Goal: Task Accomplishment & Management: Use online tool/utility

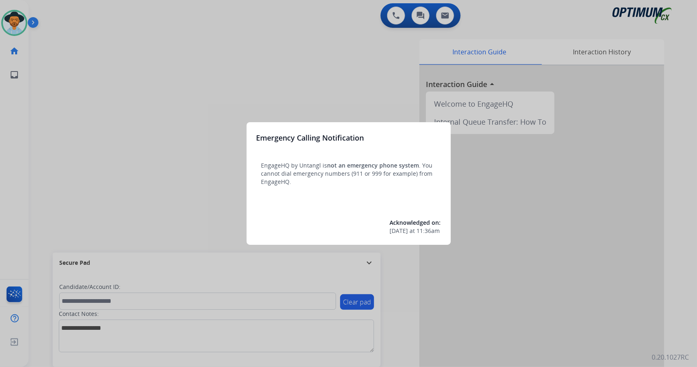
click at [70, 196] on div at bounding box center [348, 183] width 697 height 367
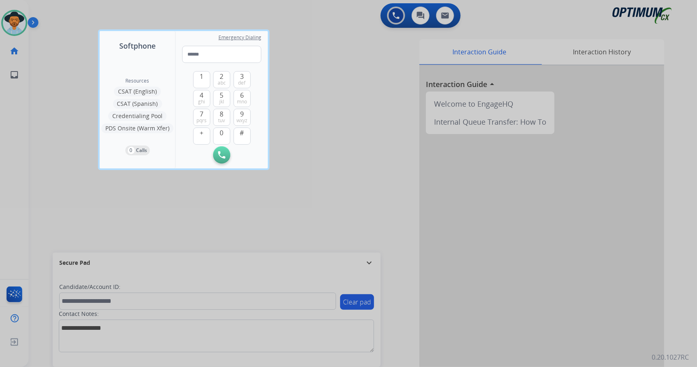
click at [55, 135] on div at bounding box center [348, 183] width 697 height 367
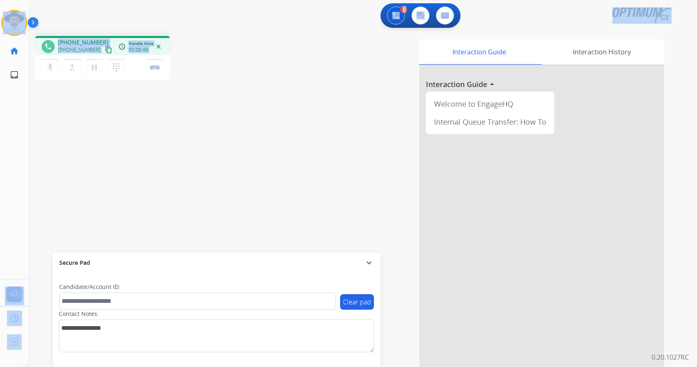
drag, startPoint x: 200, startPoint y: 64, endPoint x: 0, endPoint y: -11, distance: 213.7
click at [0, 0] on html "Outbound call Quit Outbound call Quit Schedule interaction + Add to my list Cus…" at bounding box center [348, 183] width 697 height 367
click at [72, 13] on div "1 Voice Interactions 0 Chat Interactions 0 Email Interactions" at bounding box center [357, 16] width 639 height 26
drag, startPoint x: 4, startPoint y: 4, endPoint x: 220, endPoint y: 120, distance: 245.6
click at [220, 120] on div "Outbound call Quit Outbound call Quit Schedule interaction + Add to my list Cus…" at bounding box center [348, 183] width 697 height 367
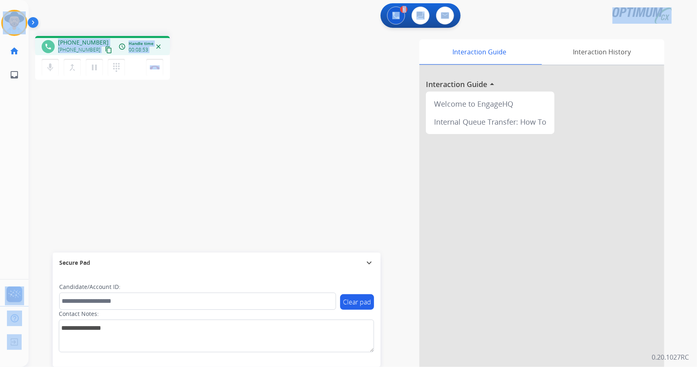
click at [238, 81] on div "phone [PHONE_NUMBER] [PHONE_NUMBER] content_copy access_time Call metrics Queue…" at bounding box center [146, 59] width 222 height 46
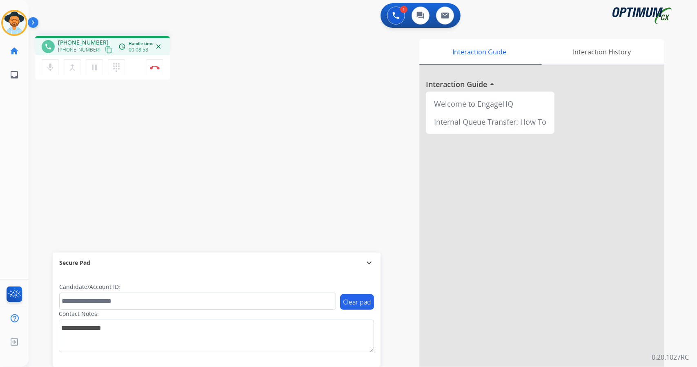
click at [2, 2] on div "[PERSON_NAME] Edit Avatar Agent: [PERSON_NAME] Profile: OCX Training home Home …" at bounding box center [14, 43] width 29 height 87
click at [158, 68] on img at bounding box center [155, 67] width 10 height 4
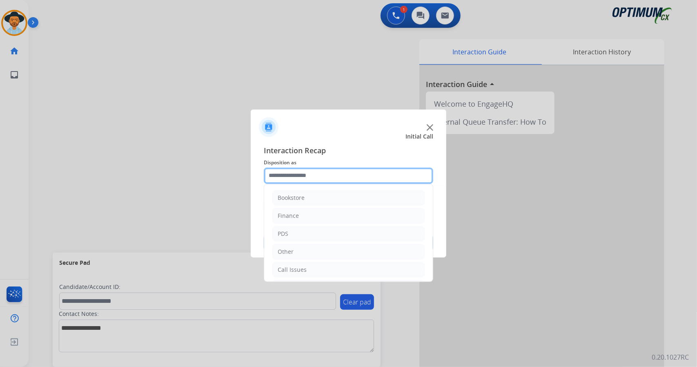
click at [287, 177] on input "text" at bounding box center [348, 175] width 169 height 16
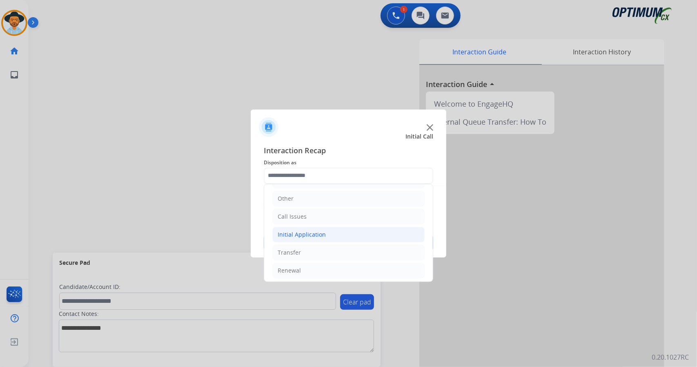
click at [331, 237] on li "Initial Application" at bounding box center [348, 235] width 152 height 16
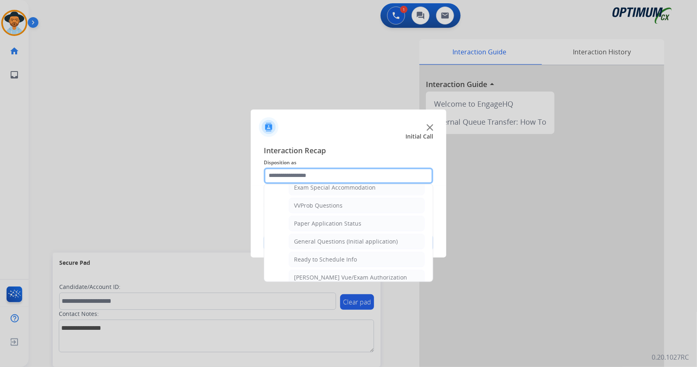
scroll to position [428, 0]
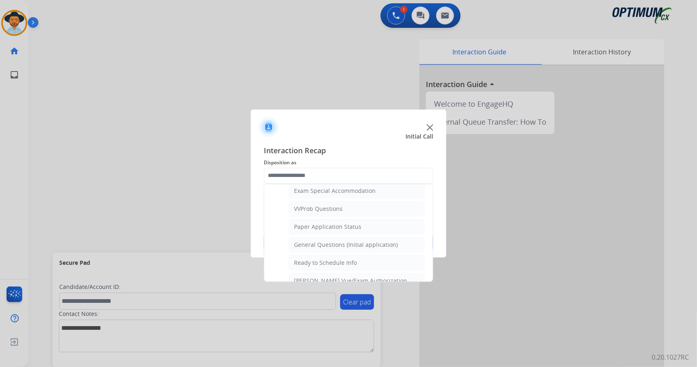
click at [331, 240] on div "General Questions (Initial application)" at bounding box center [346, 244] width 104 height 8
type input "**********"
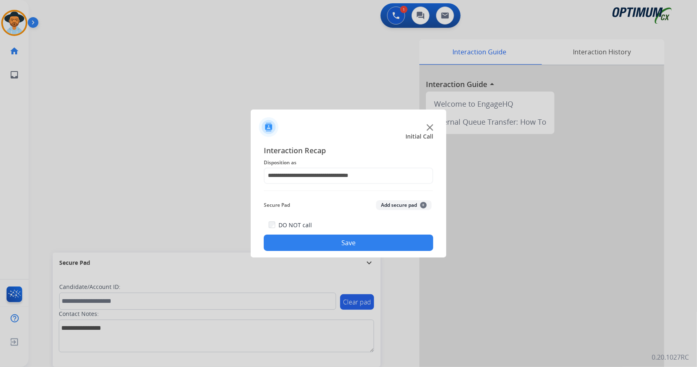
click at [331, 237] on button "Save" at bounding box center [348, 242] width 169 height 16
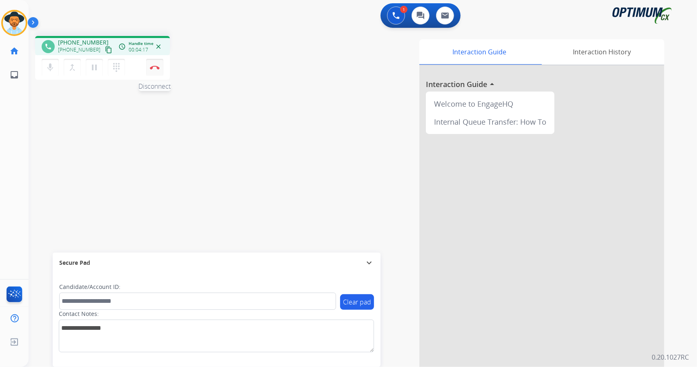
click at [153, 68] on img at bounding box center [155, 67] width 10 height 4
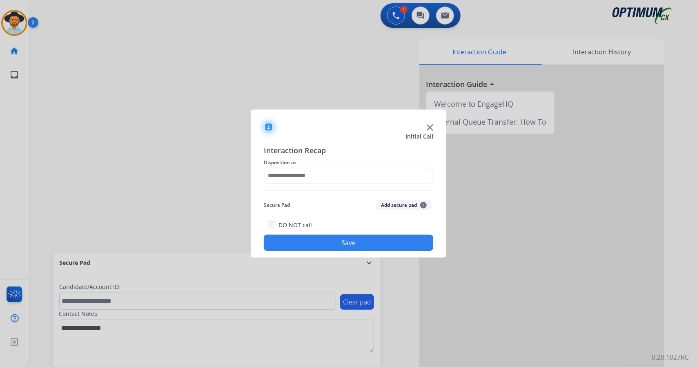
click at [321, 166] on span "Disposition as" at bounding box center [348, 163] width 169 height 10
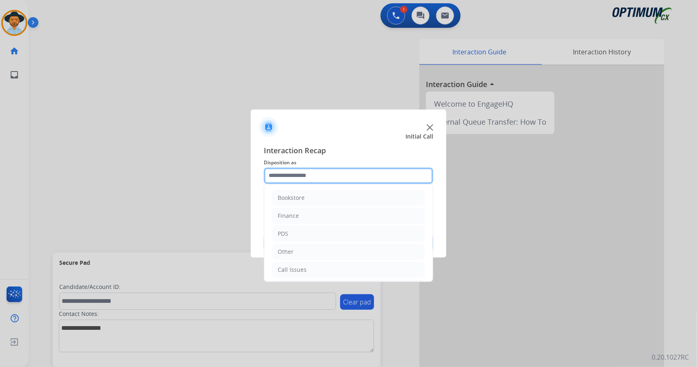
click at [327, 173] on input "text" at bounding box center [348, 175] width 169 height 16
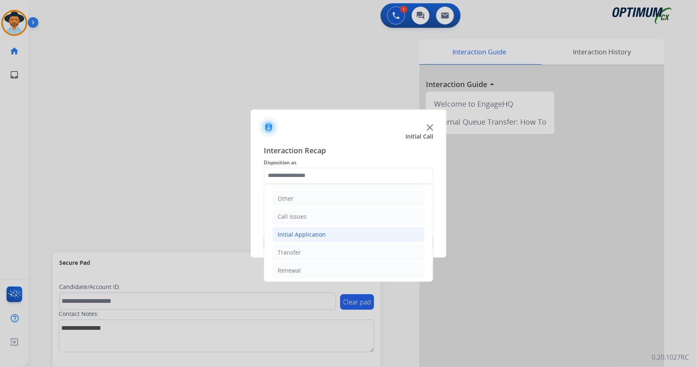
click at [334, 230] on li "Initial Application" at bounding box center [348, 235] width 152 height 16
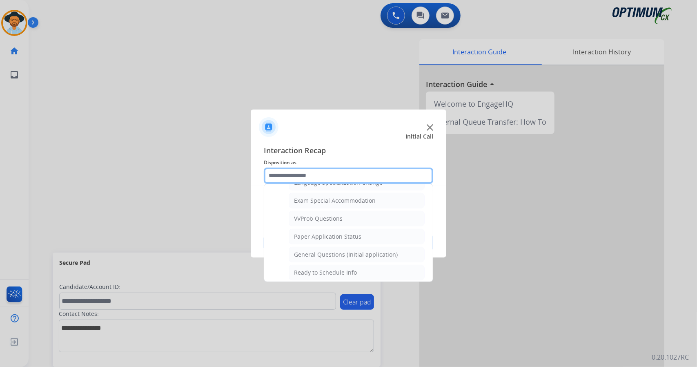
scroll to position [419, 0]
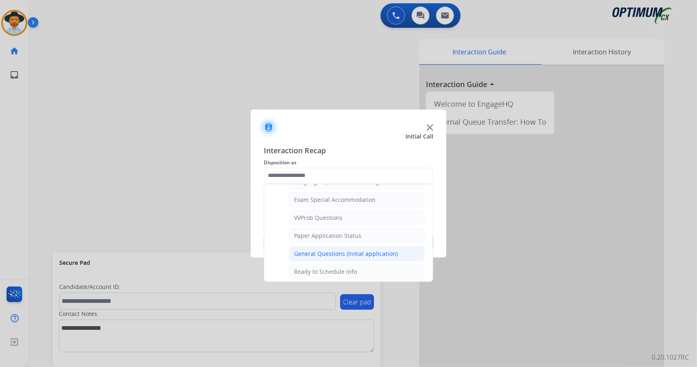
click at [336, 246] on li "General Questions (Initial application)" at bounding box center [357, 254] width 136 height 16
type input "**********"
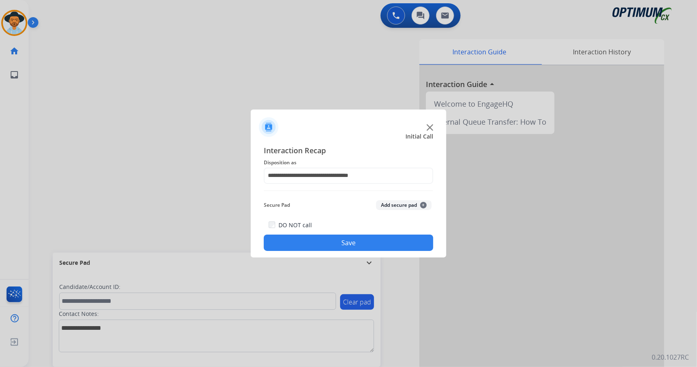
click at [336, 240] on button "Save" at bounding box center [348, 242] width 169 height 16
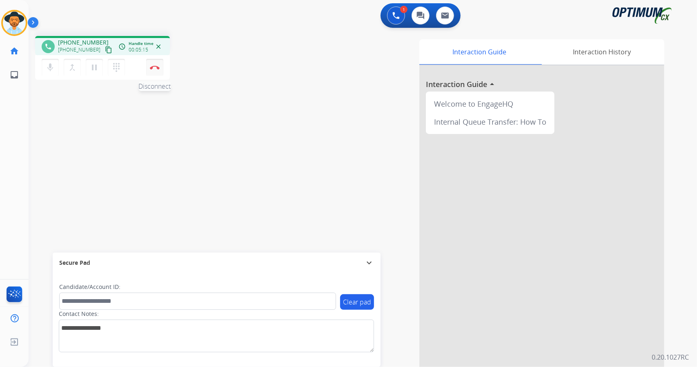
click at [157, 67] on img at bounding box center [155, 67] width 10 height 4
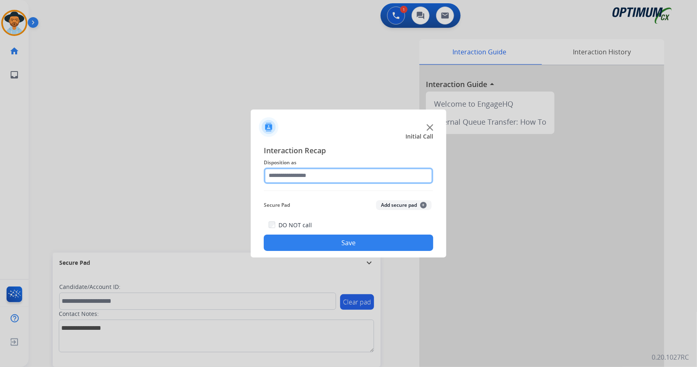
click at [305, 181] on input "text" at bounding box center [348, 175] width 169 height 16
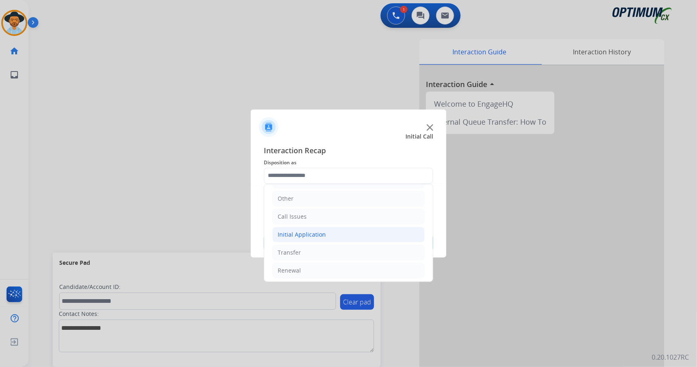
click at [332, 231] on li "Initial Application" at bounding box center [348, 235] width 152 height 16
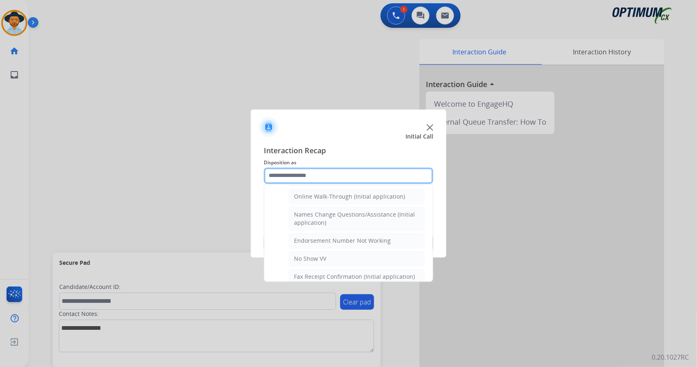
scroll to position [181, 0]
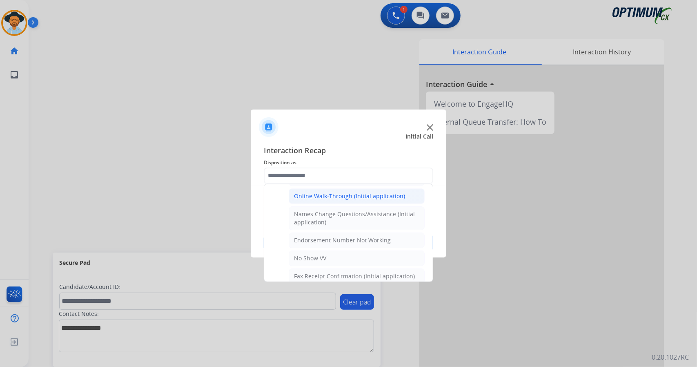
click at [349, 196] on div "Online Walk-Through (Initial application)" at bounding box center [349, 196] width 111 height 8
type input "**********"
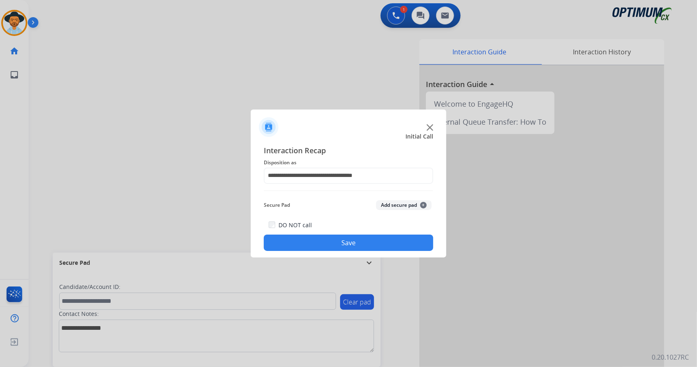
click at [371, 239] on button "Save" at bounding box center [348, 242] width 169 height 16
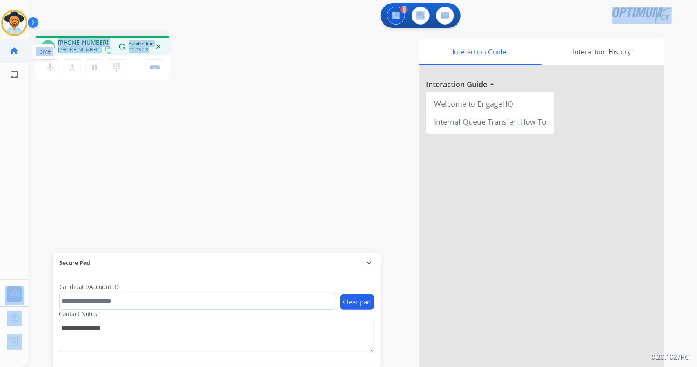
scroll to position [0, 0]
drag, startPoint x: 191, startPoint y: 72, endPoint x: 3, endPoint y: 23, distance: 194.4
click at [3, 23] on div "Outbound call Quit Outbound call Quit Schedule interaction + Add to my list Cus…" at bounding box center [348, 183] width 697 height 367
click at [47, 9] on div "1 Voice Interactions 0 Chat Interactions 0 Email Interactions" at bounding box center [357, 16] width 639 height 26
drag, startPoint x: 2, startPoint y: 3, endPoint x: 262, endPoint y: 99, distance: 277.7
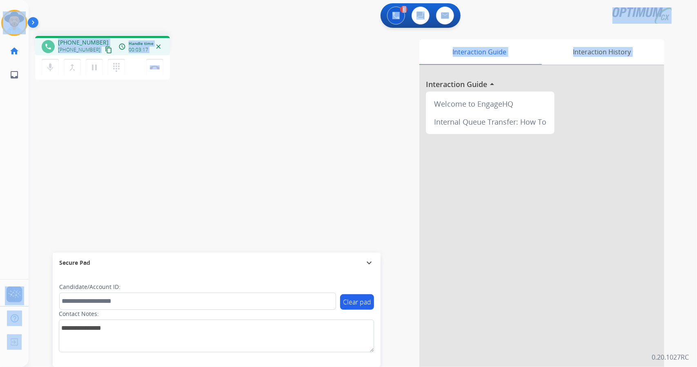
click at [262, 99] on div "Outbound call Quit Outbound call Quit Schedule interaction + Add to my list Cus…" at bounding box center [348, 183] width 697 height 367
click at [262, 99] on div "Interaction Guide Interaction History Interaction Guide arrow_drop_up Welcome t…" at bounding box center [462, 204] width 404 height 331
drag, startPoint x: 4, startPoint y: 3, endPoint x: 265, endPoint y: 96, distance: 276.3
click at [265, 96] on div "Outbound call Quit Outbound call Quit Schedule interaction + Add to my list Cus…" at bounding box center [348, 183] width 697 height 367
click at [265, 96] on div "Interaction Guide Interaction History Interaction Guide arrow_drop_up Welcome t…" at bounding box center [462, 204] width 404 height 331
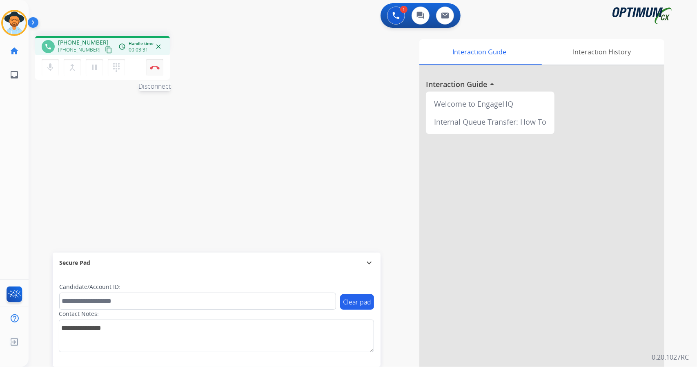
click at [161, 72] on button "Disconnect" at bounding box center [154, 67] width 17 height 17
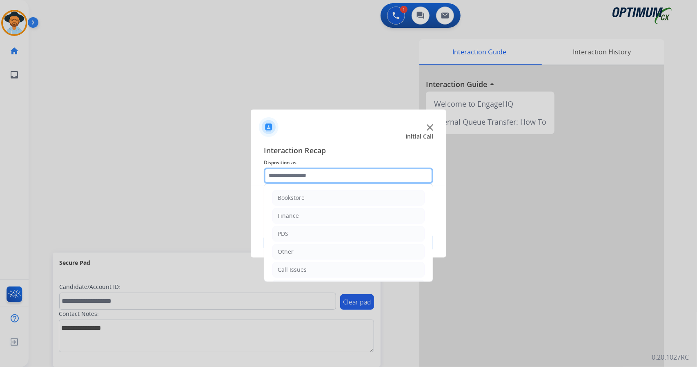
click at [335, 173] on input "text" at bounding box center [348, 175] width 169 height 16
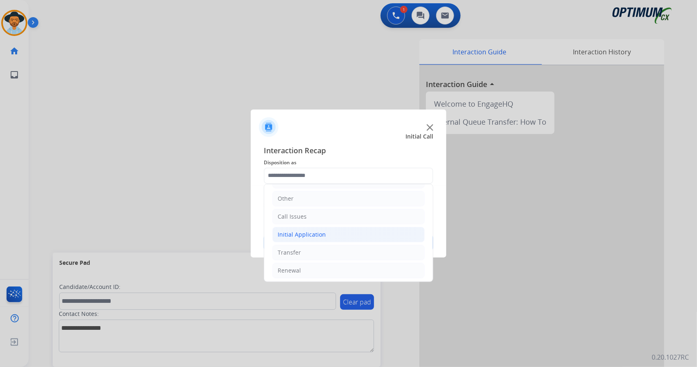
click at [342, 232] on li "Initial Application" at bounding box center [348, 235] width 152 height 16
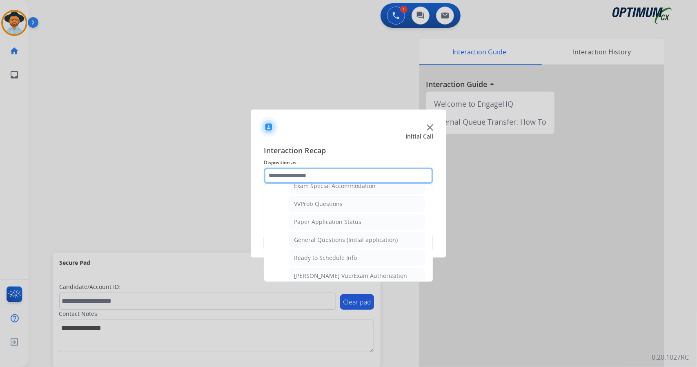
scroll to position [433, 0]
click at [343, 236] on div "General Questions (Initial application)" at bounding box center [346, 240] width 104 height 8
type input "**********"
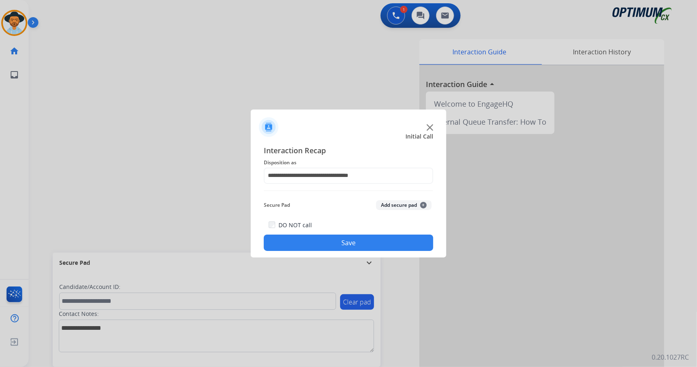
click at [345, 236] on button "Save" at bounding box center [348, 242] width 169 height 16
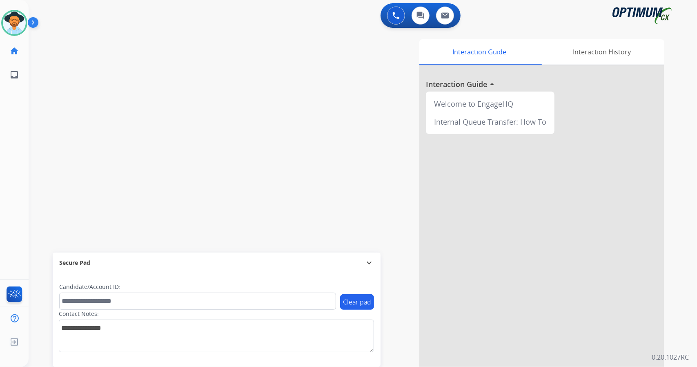
click at [300, 2] on app-navbar "0 Voice Interactions 0 Chat Interactions 0 Email Interactions" at bounding box center [353, 14] width 649 height 29
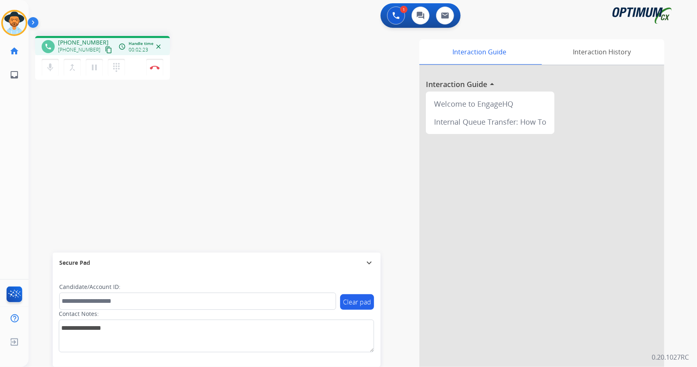
click at [271, 112] on div "Interaction Guide Interaction History Interaction Guide arrow_drop_up Welcome t…" at bounding box center [462, 204] width 404 height 331
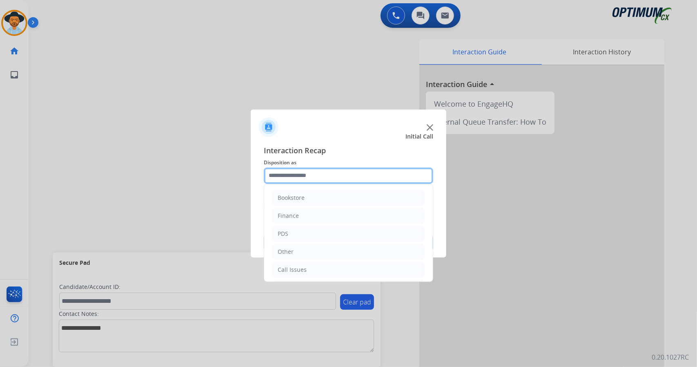
click at [304, 183] on input "text" at bounding box center [348, 175] width 169 height 16
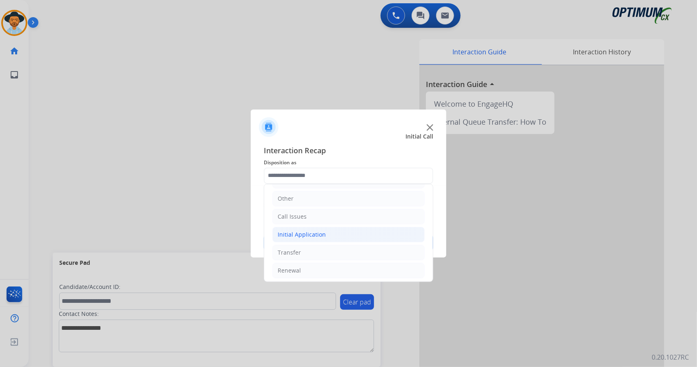
click at [323, 235] on div "Initial Application" at bounding box center [302, 234] width 48 height 8
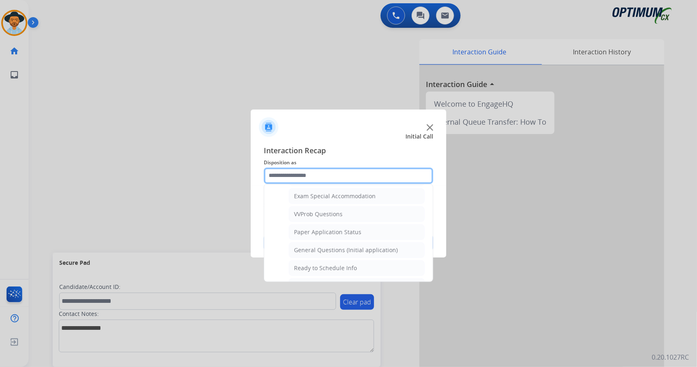
scroll to position [423, 0]
click at [323, 242] on li "General Questions (Initial application)" at bounding box center [357, 250] width 136 height 16
type input "**********"
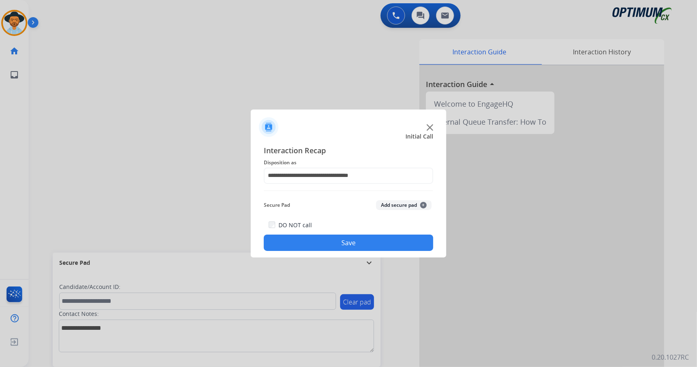
click at [325, 241] on button "Save" at bounding box center [348, 242] width 169 height 16
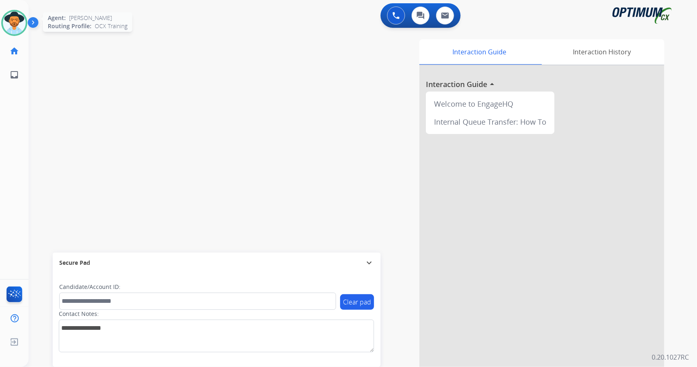
click at [22, 17] on img at bounding box center [14, 22] width 23 height 23
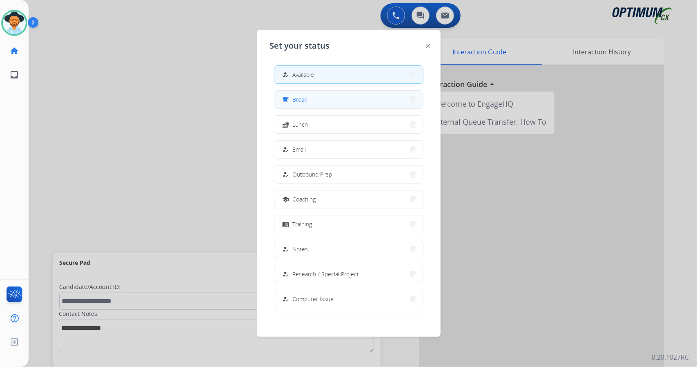
click at [313, 104] on button "free_breakfast Break" at bounding box center [348, 100] width 149 height 18
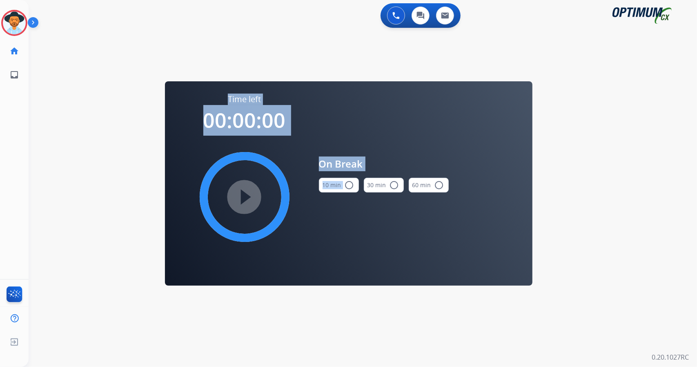
drag, startPoint x: 670, startPoint y: 154, endPoint x: 341, endPoint y: 189, distance: 331.3
click at [341, 189] on div "0 Voice Interactions 0 Chat Interactions 0 Email Interactions swap_horiz Break …" at bounding box center [363, 183] width 668 height 367
click at [341, 189] on button "10 min radio_button_unchecked" at bounding box center [339, 185] width 40 height 15
click at [249, 193] on mat-icon "play_circle_filled" at bounding box center [245, 197] width 10 height 10
copy div "Time left 00:00:00 play_circle_filled On Break 10 min radio_button_unchecked"
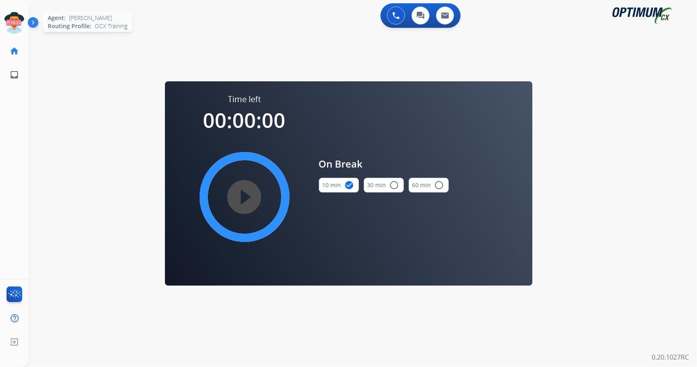
click at [13, 23] on icon at bounding box center [14, 23] width 27 height 27
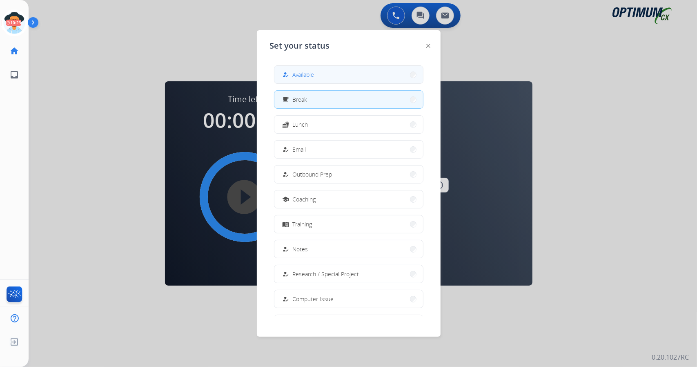
click at [293, 76] on div "how_to_reg Available" at bounding box center [297, 75] width 33 height 10
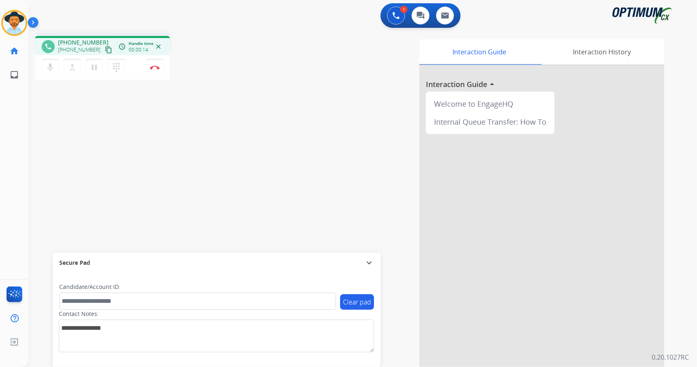
click at [398, 333] on div "Interaction Guide Interaction History Interaction Guide arrow_drop_up Welcome t…" at bounding box center [462, 204] width 404 height 331
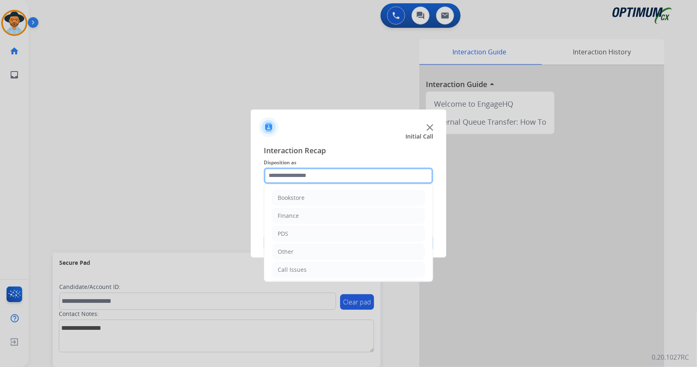
click at [330, 180] on input "text" at bounding box center [348, 175] width 169 height 16
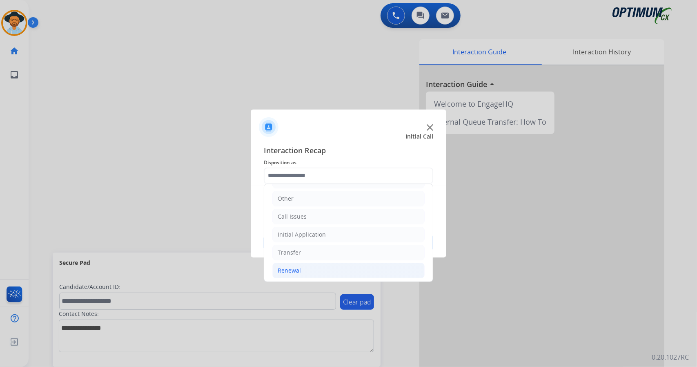
click at [326, 265] on li "Renewal" at bounding box center [348, 270] width 152 height 16
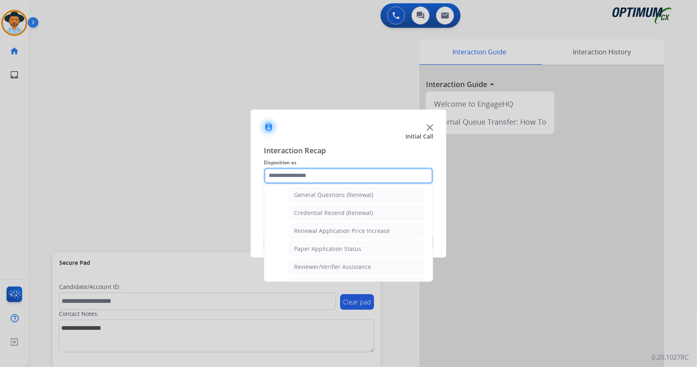
scroll to position [245, 0]
click at [330, 204] on li "Credential Resend (Renewal)" at bounding box center [357, 212] width 136 height 16
type input "**********"
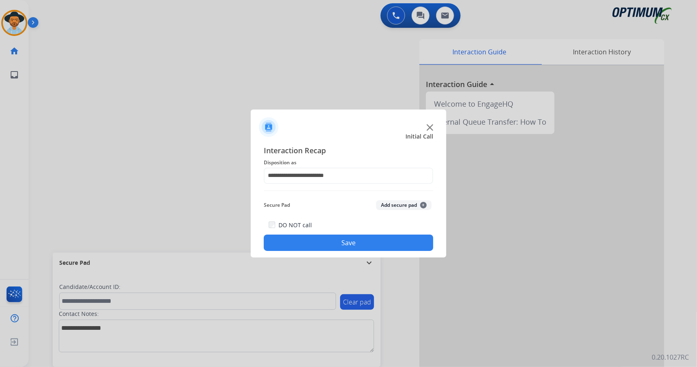
click at [331, 240] on button "Save" at bounding box center [348, 242] width 169 height 16
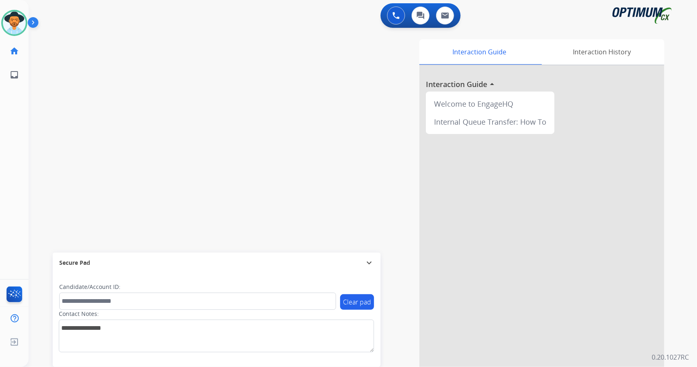
click at [117, 41] on div "swap_horiz Break voice bridge close_fullscreen Connect 3-Way Call merge_type Se…" at bounding box center [353, 199] width 649 height 340
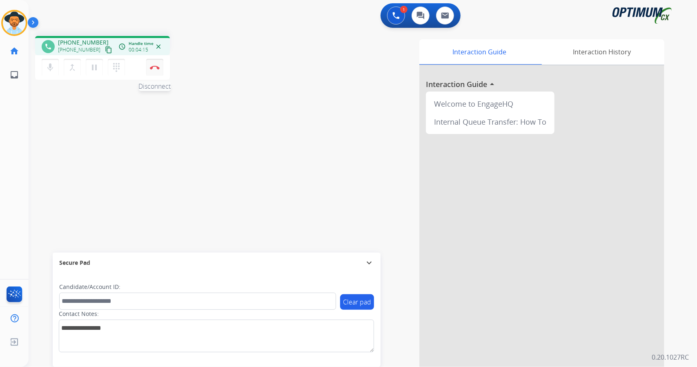
click at [155, 64] on button "Disconnect" at bounding box center [154, 67] width 17 height 17
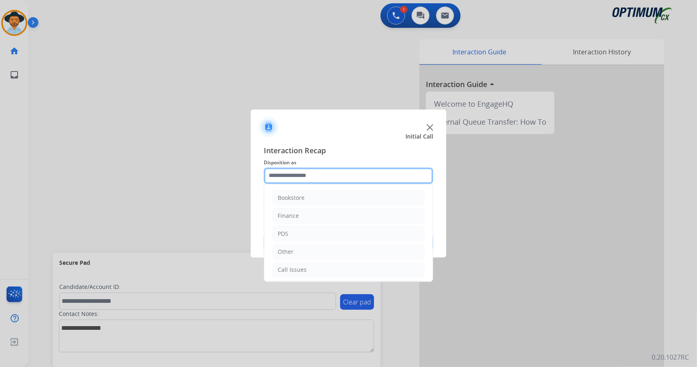
click at [294, 172] on input "text" at bounding box center [348, 175] width 169 height 16
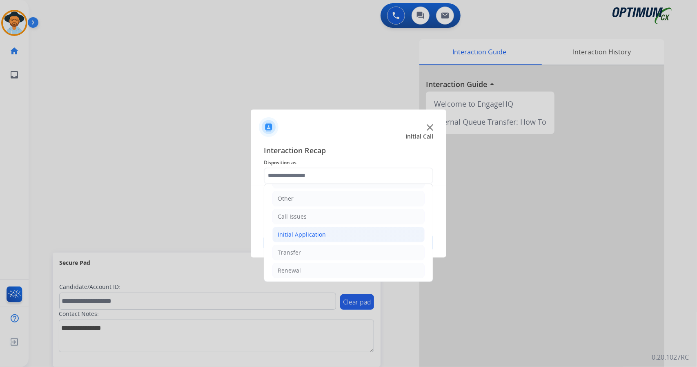
click at [335, 228] on li "Initial Application" at bounding box center [348, 235] width 152 height 16
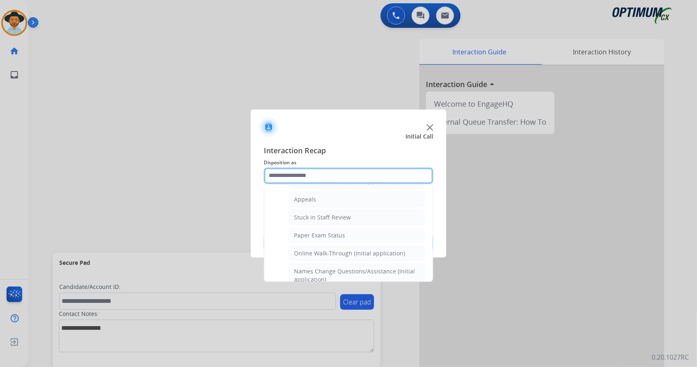
scroll to position [125, 0]
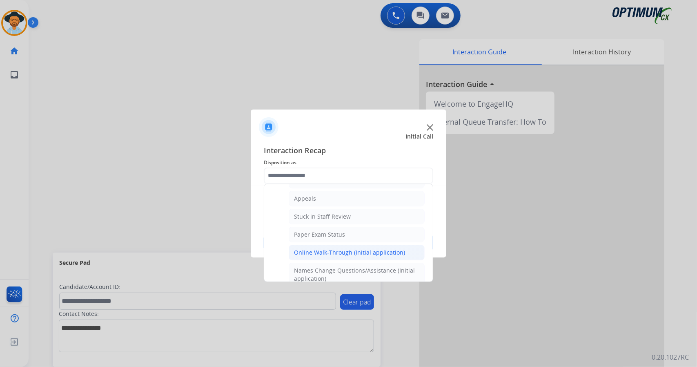
click at [345, 248] on div "Online Walk-Through (Initial application)" at bounding box center [349, 252] width 111 height 8
type input "**********"
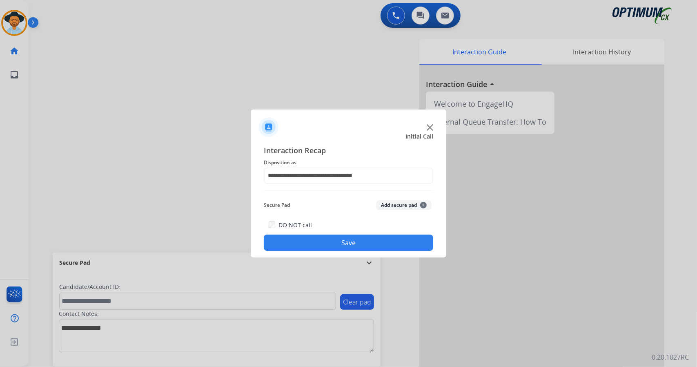
click at [336, 241] on button "Save" at bounding box center [348, 242] width 169 height 16
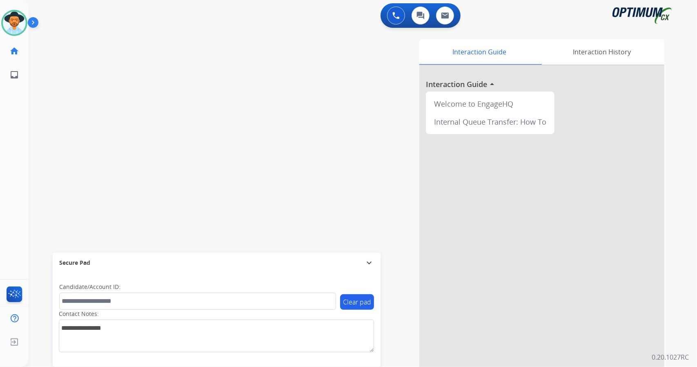
click at [282, 212] on div "Interaction Guide Interaction History Interaction Guide arrow_drop_up Welcome t…" at bounding box center [462, 204] width 404 height 331
click at [89, 194] on div "swap_horiz Break voice bridge close_fullscreen Connect 3-Way Call merge_type Se…" at bounding box center [353, 199] width 649 height 340
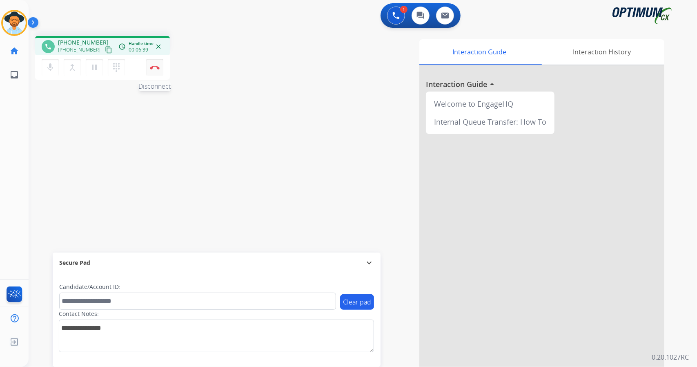
click at [153, 67] on img at bounding box center [155, 67] width 10 height 4
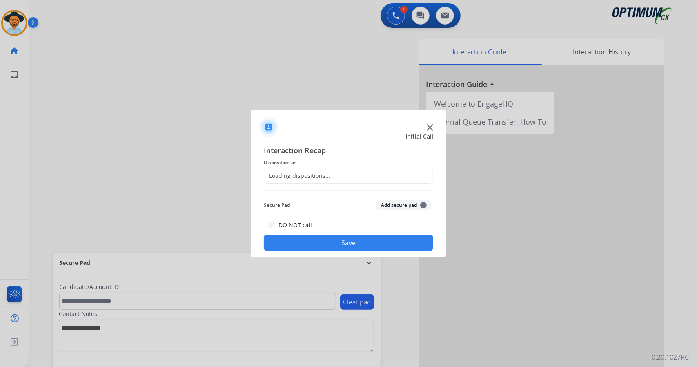
click at [335, 181] on div "Loading dispositions..." at bounding box center [348, 175] width 169 height 16
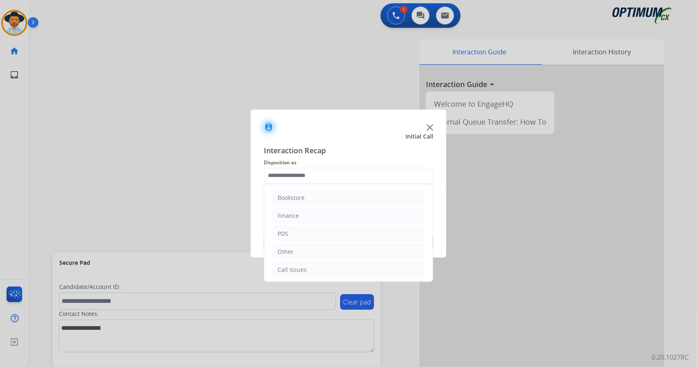
click at [334, 174] on input "text" at bounding box center [348, 175] width 169 height 16
click at [336, 240] on li "Initial Application" at bounding box center [348, 235] width 152 height 16
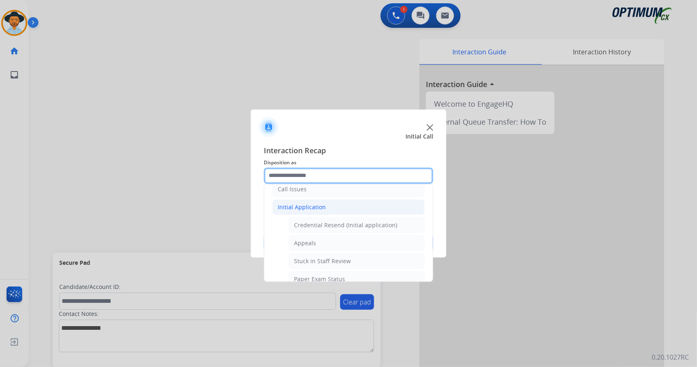
scroll to position [83, 0]
click at [336, 240] on li "Appeals" at bounding box center [357, 240] width 136 height 16
type input "*******"
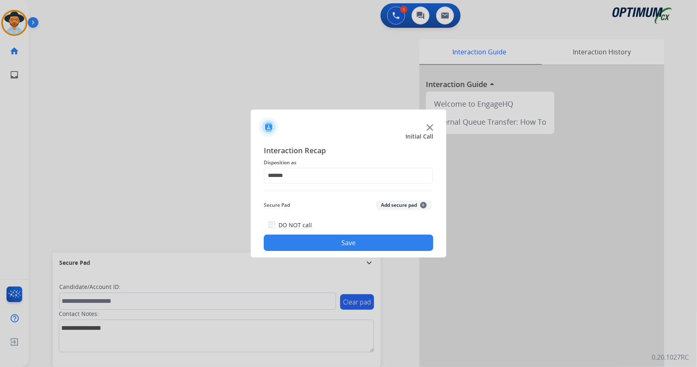
click at [336, 240] on button "Save" at bounding box center [348, 242] width 169 height 16
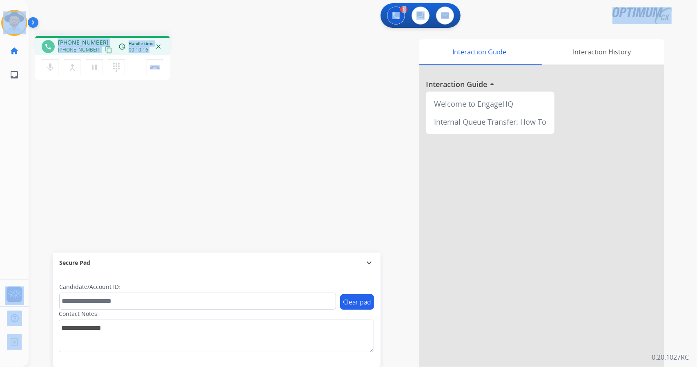
drag, startPoint x: 197, startPoint y: 63, endPoint x: 0, endPoint y: 8, distance: 204.6
click at [0, 8] on div "Outbound call Quit Outbound call Quit Schedule interaction + Add to my list Cus…" at bounding box center [348, 183] width 697 height 367
click at [73, 15] on div "1 Voice Interactions 0 Chat Interactions 0 Email Interactions" at bounding box center [357, 16] width 639 height 26
drag, startPoint x: 2, startPoint y: 4, endPoint x: 202, endPoint y: 144, distance: 244.1
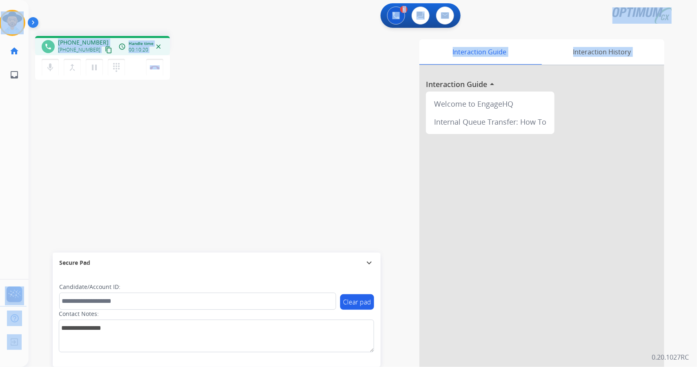
click at [202, 144] on div "Outbound call Quit Outbound call Quit Schedule interaction + Add to my list Cus…" at bounding box center [348, 183] width 697 height 367
click at [202, 144] on div "phone [PHONE_NUMBER] [PHONE_NUMBER] content_copy access_time Call metrics Queue…" at bounding box center [353, 199] width 649 height 340
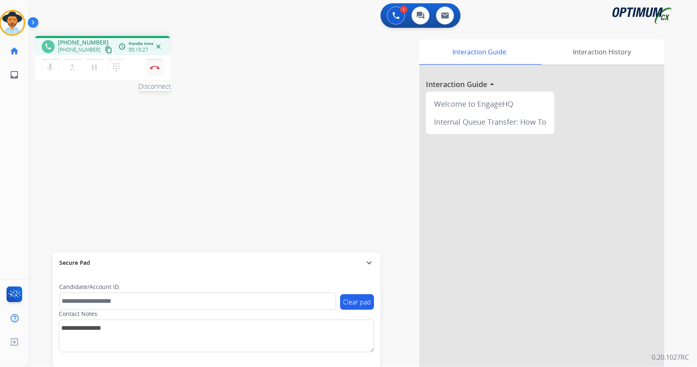
click at [162, 67] on button "Disconnect" at bounding box center [154, 67] width 17 height 17
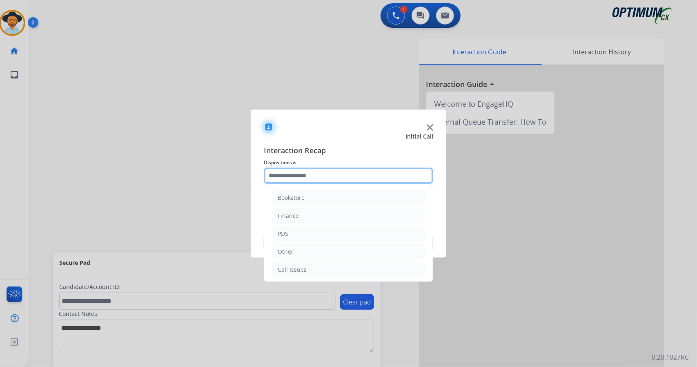
click at [332, 179] on input "text" at bounding box center [348, 175] width 169 height 16
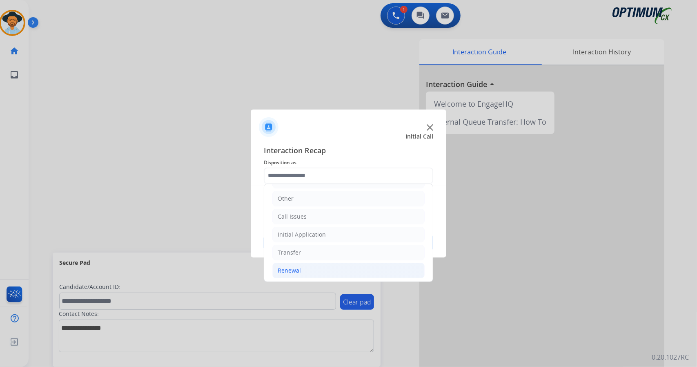
click at [334, 271] on li "Renewal" at bounding box center [348, 270] width 152 height 16
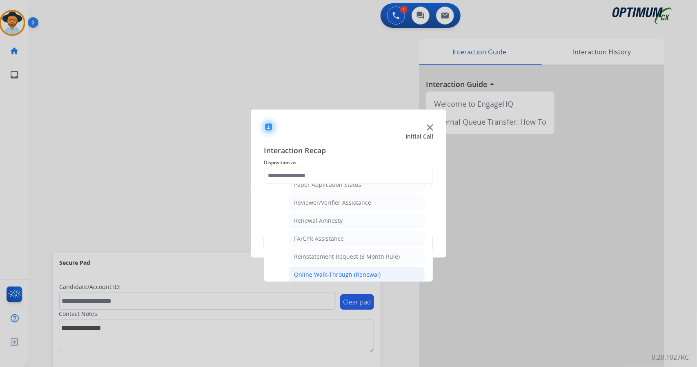
click at [321, 270] on div "Online Walk-Through (Renewal)" at bounding box center [337, 274] width 87 height 8
type input "**********"
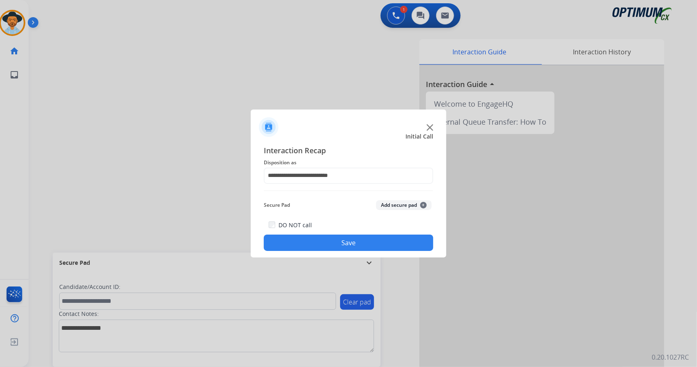
drag, startPoint x: 324, startPoint y: 232, endPoint x: 326, endPoint y: 238, distance: 6.5
click at [326, 238] on div "DO NOT call Save" at bounding box center [348, 235] width 169 height 31
click at [326, 238] on button "Save" at bounding box center [348, 242] width 169 height 16
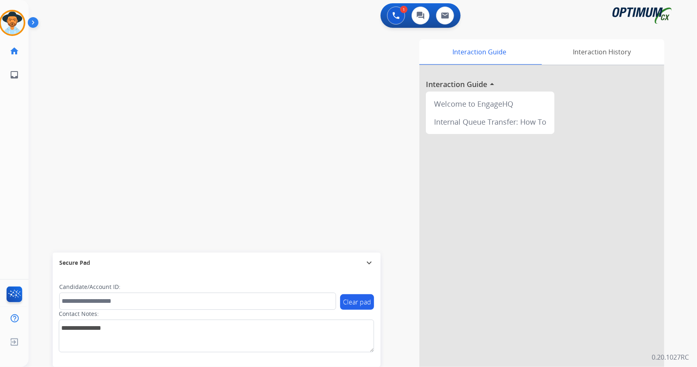
click at [239, 16] on div "1 Voice Interactions 0 Chat Interactions 0 Email Interactions" at bounding box center [357, 16] width 639 height 26
click at [222, 72] on div "swap_horiz Break voice bridge close_fullscreen Connect 3-Way Call merge_type Se…" at bounding box center [353, 199] width 649 height 340
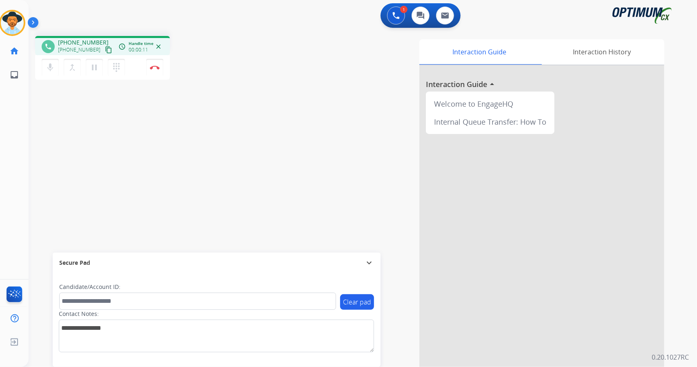
click at [696, 141] on div "1 Voice Interactions 0 Chat Interactions 0 Email Interactions phone [PHONE_NUMB…" at bounding box center [363, 183] width 668 height 367
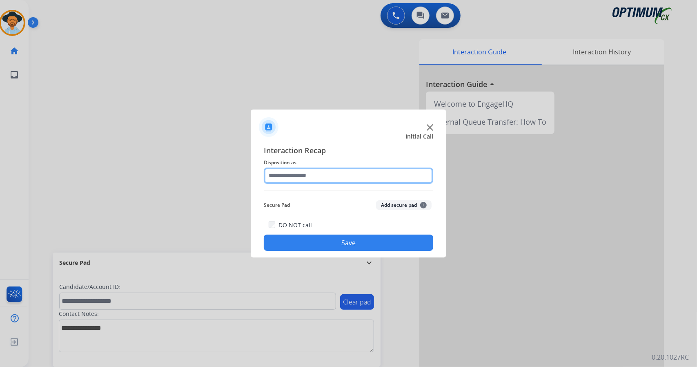
click at [302, 180] on input "text" at bounding box center [348, 175] width 169 height 16
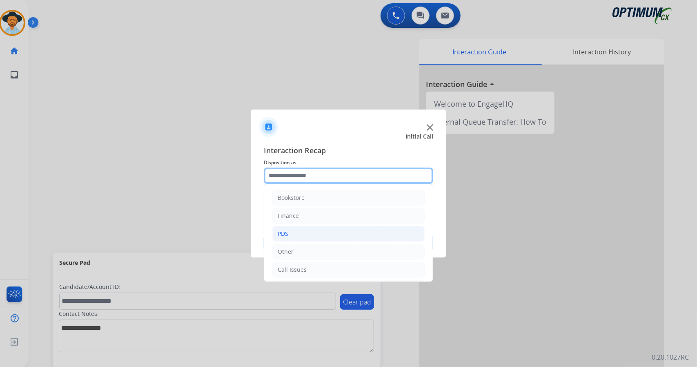
scroll to position [53, 0]
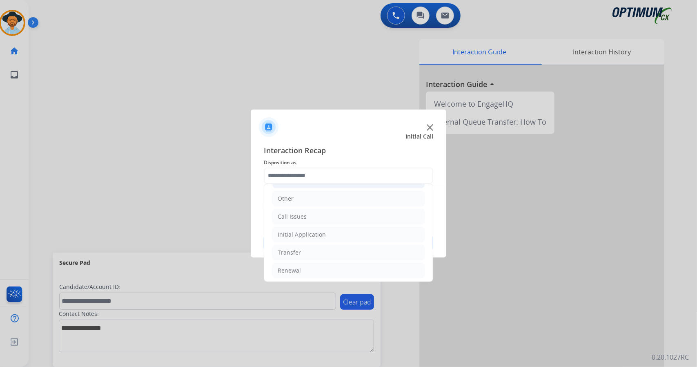
click at [351, 233] on li "Initial Application" at bounding box center [348, 235] width 152 height 16
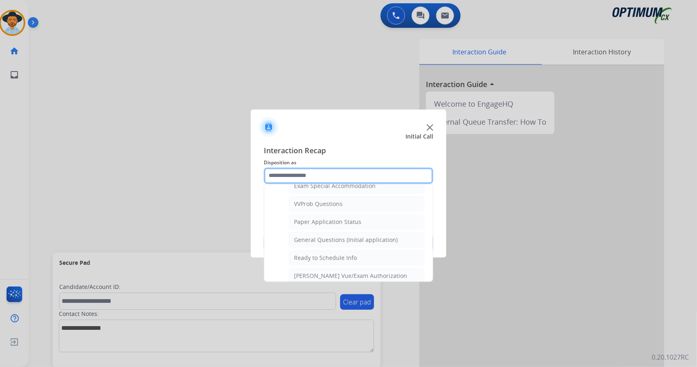
scroll to position [432, 0]
click at [347, 238] on li "General Questions (Initial application)" at bounding box center [357, 241] width 136 height 16
type input "**********"
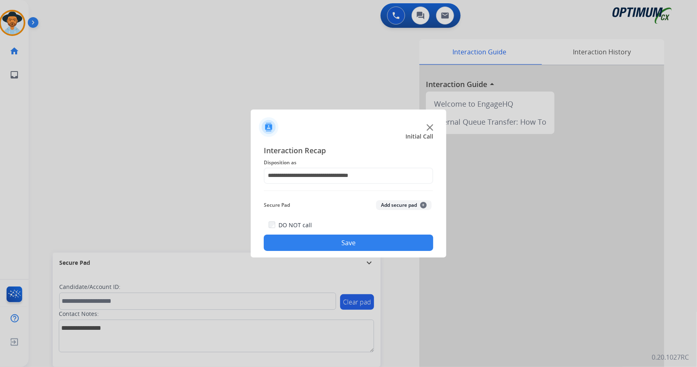
click at [351, 244] on button "Save" at bounding box center [348, 242] width 169 height 16
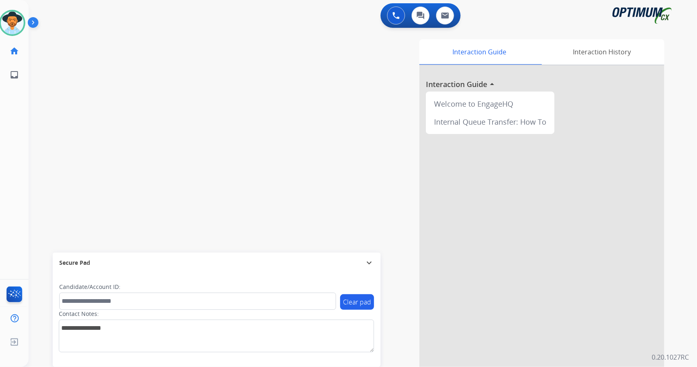
click at [206, 107] on div "swap_horiz Break voice bridge close_fullscreen Connect 3-Way Call merge_type Se…" at bounding box center [353, 199] width 649 height 340
click at [7, 25] on img at bounding box center [12, 22] width 23 height 23
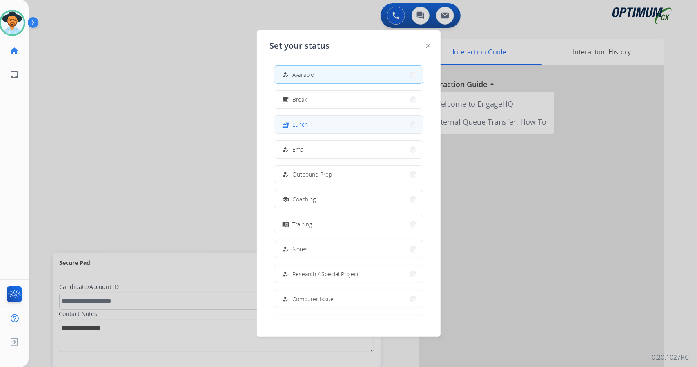
click at [325, 124] on button "fastfood Lunch" at bounding box center [348, 125] width 149 height 18
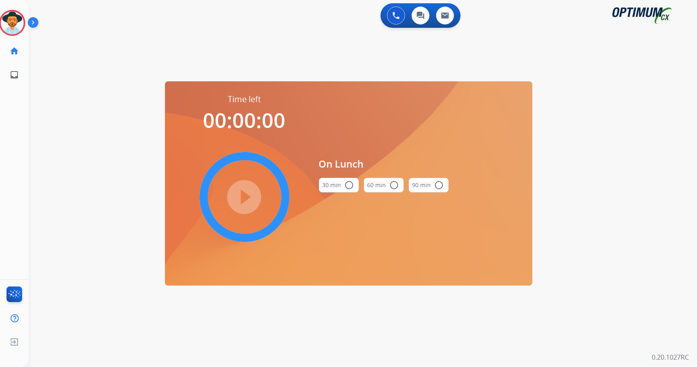
drag, startPoint x: 655, startPoint y: 162, endPoint x: 523, endPoint y: 196, distance: 136.1
click at [655, 162] on div "0 Voice Interactions 0 Chat Interactions 0 Email Interactions swap_horiz Break …" at bounding box center [363, 183] width 668 height 367
click at [335, 183] on button "30 min radio_button_unchecked" at bounding box center [339, 185] width 40 height 15
click at [243, 192] on mat-icon "play_circle_filled" at bounding box center [245, 197] width 10 height 10
